Goal: Information Seeking & Learning: Find specific fact

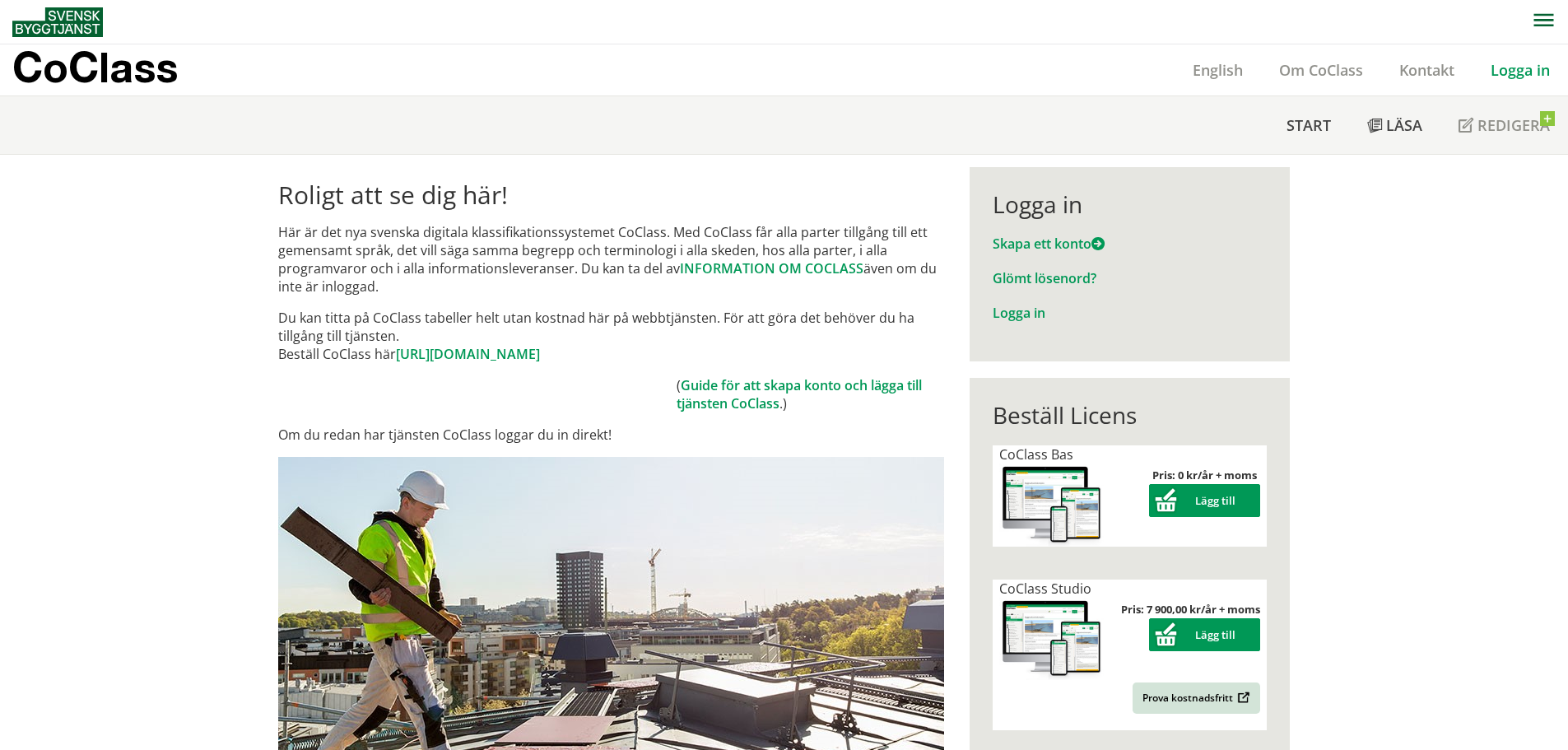
click at [1496, 66] on link "Logga in" at bounding box center [1520, 70] width 96 height 20
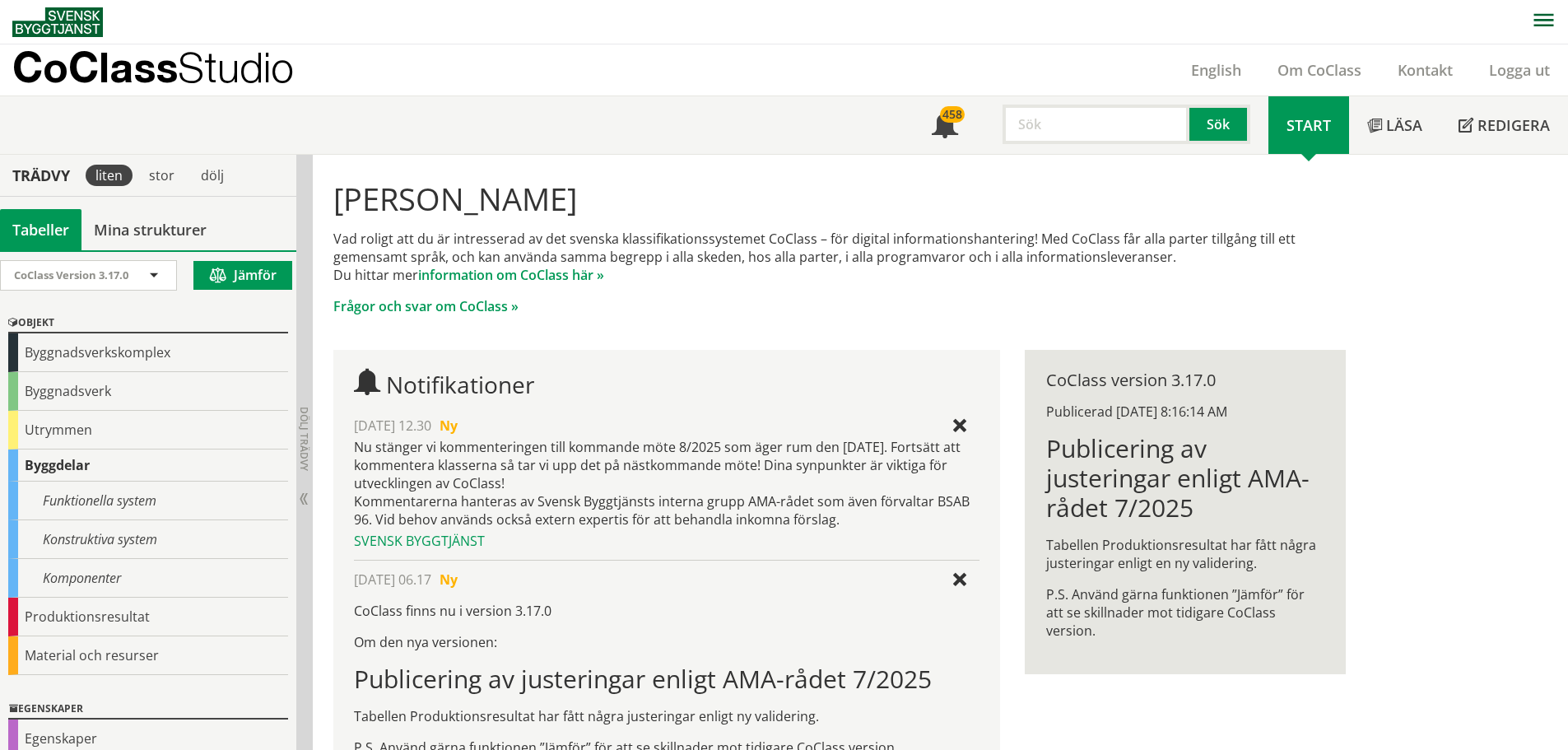
click at [1088, 119] on input "text" at bounding box center [1096, 124] width 187 height 39
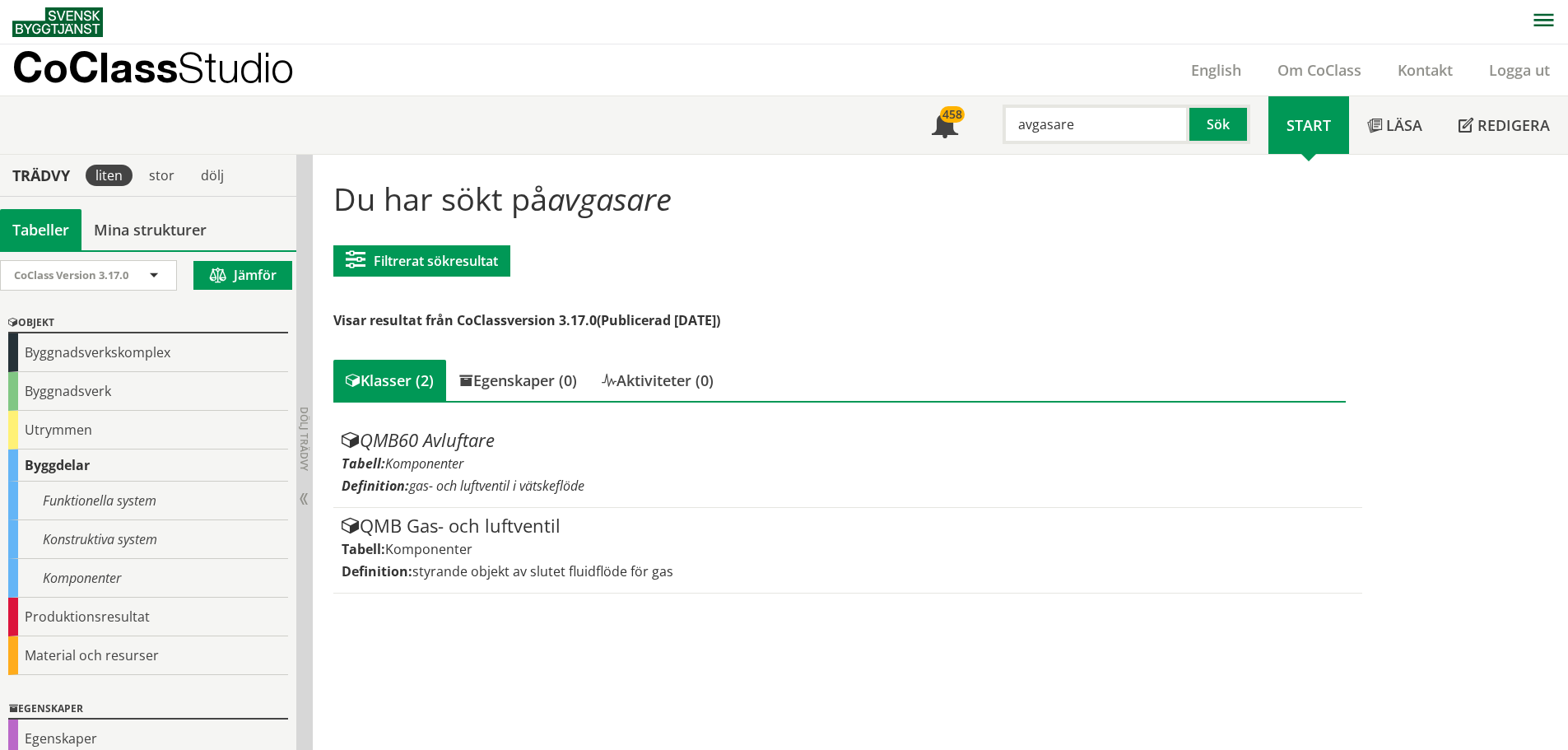
click at [1083, 127] on input "avgasare" at bounding box center [1096, 124] width 187 height 39
drag, startPoint x: 1110, startPoint y: 127, endPoint x: 953, endPoint y: 137, distance: 157.3
click at [953, 137] on div "Meny 458 avgasare Sök" at bounding box center [1091, 125] width 355 height 57
type input "frhd"
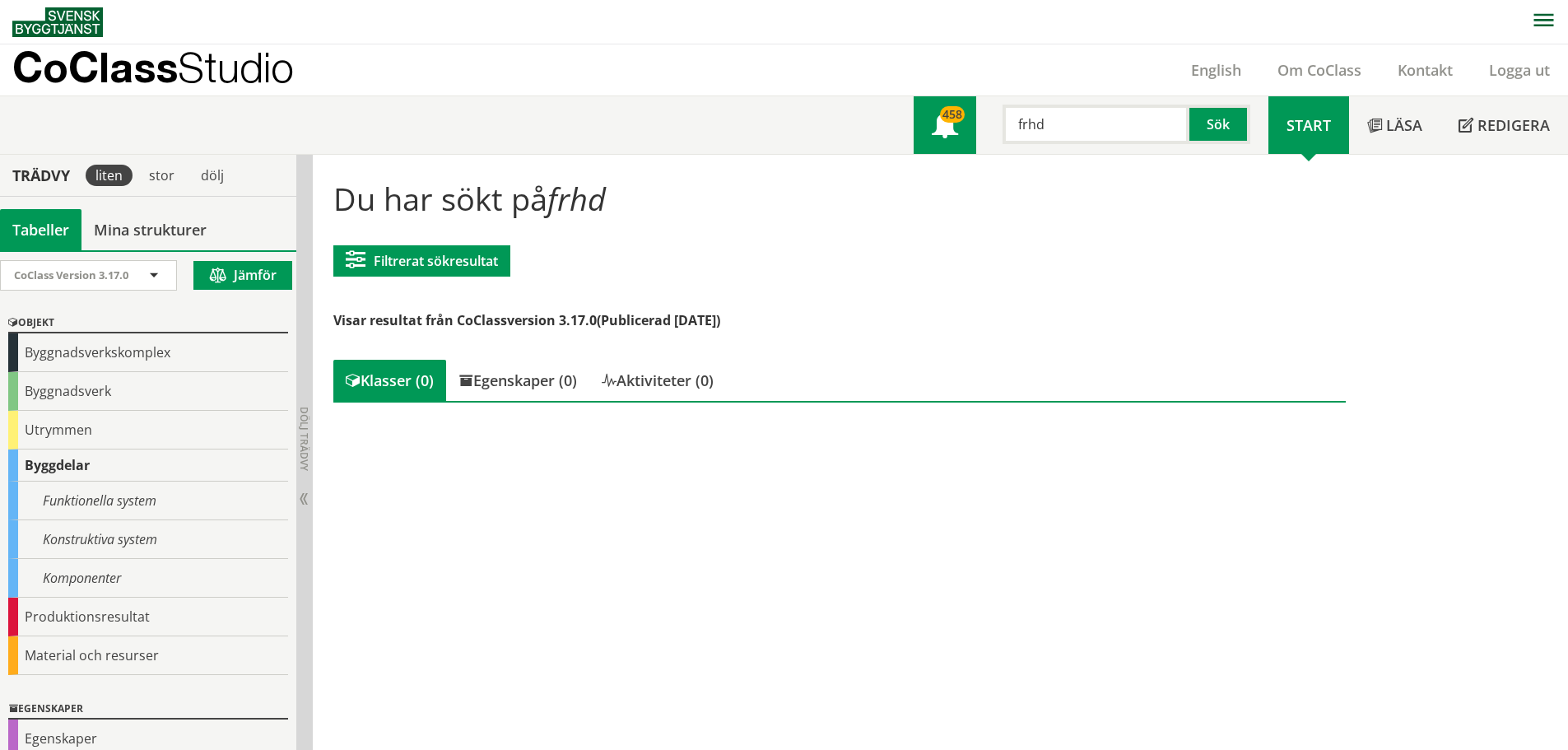
drag, startPoint x: 1121, startPoint y: 124, endPoint x: 969, endPoint y: 133, distance: 152.3
click at [969, 133] on div "Meny 458 frhd Sök" at bounding box center [1091, 125] width 355 height 57
click at [1065, 122] on input "text" at bounding box center [1096, 124] width 187 height 39
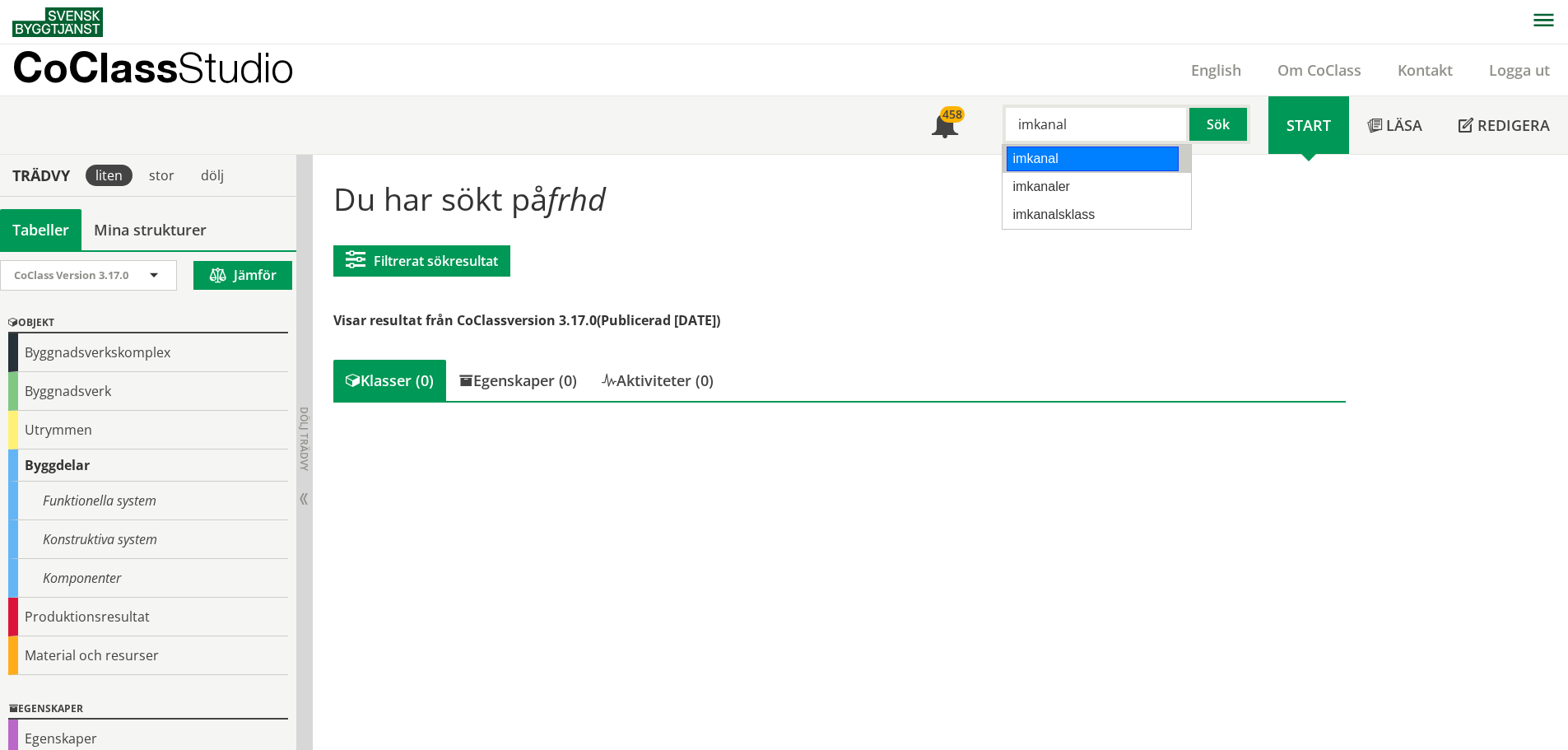
click at [1051, 161] on div "imkanal" at bounding box center [1093, 159] width 172 height 25
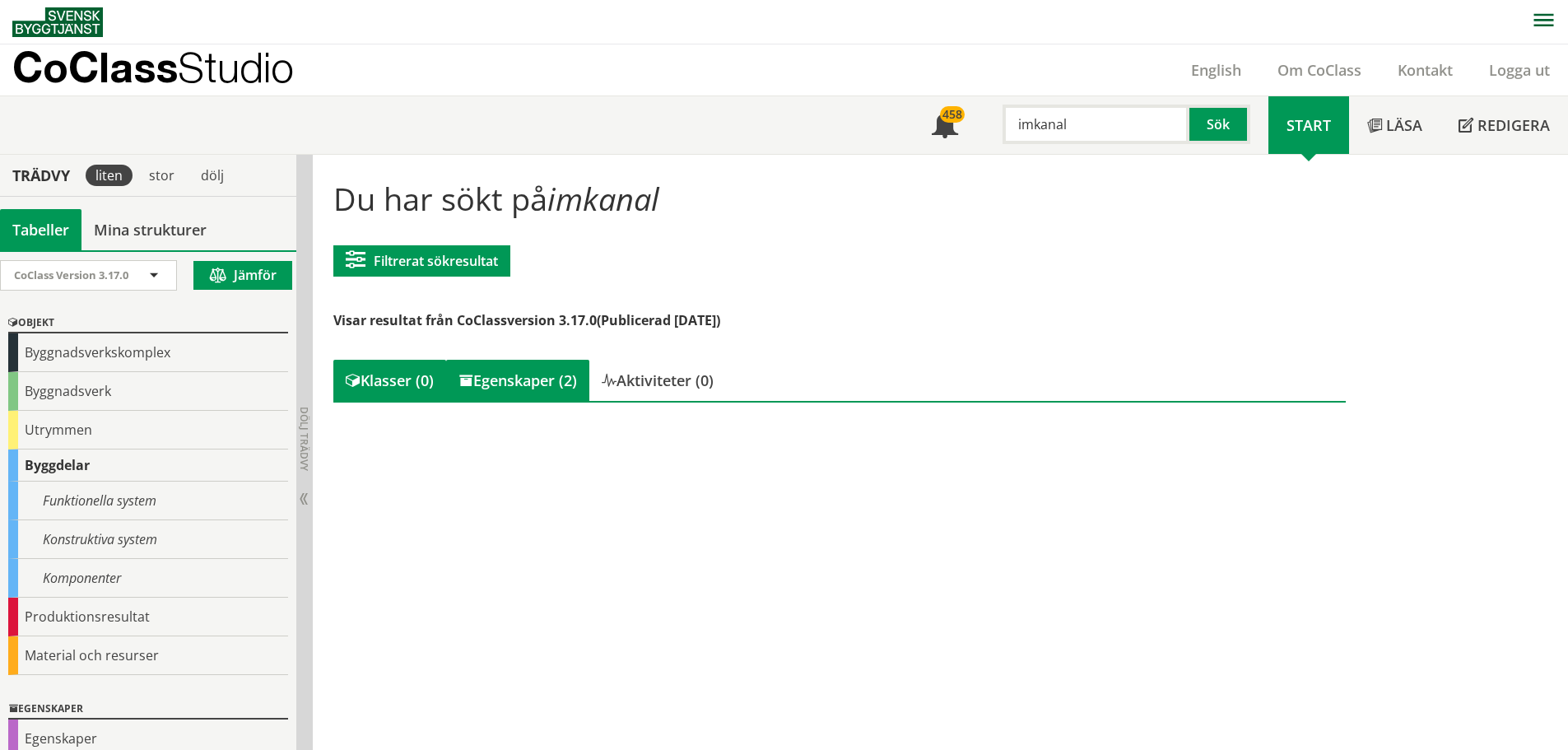
type input "imkanal"
click at [494, 381] on div "Egenskaper (2)" at bounding box center [518, 380] width 143 height 41
